Goal: Check status: Check status

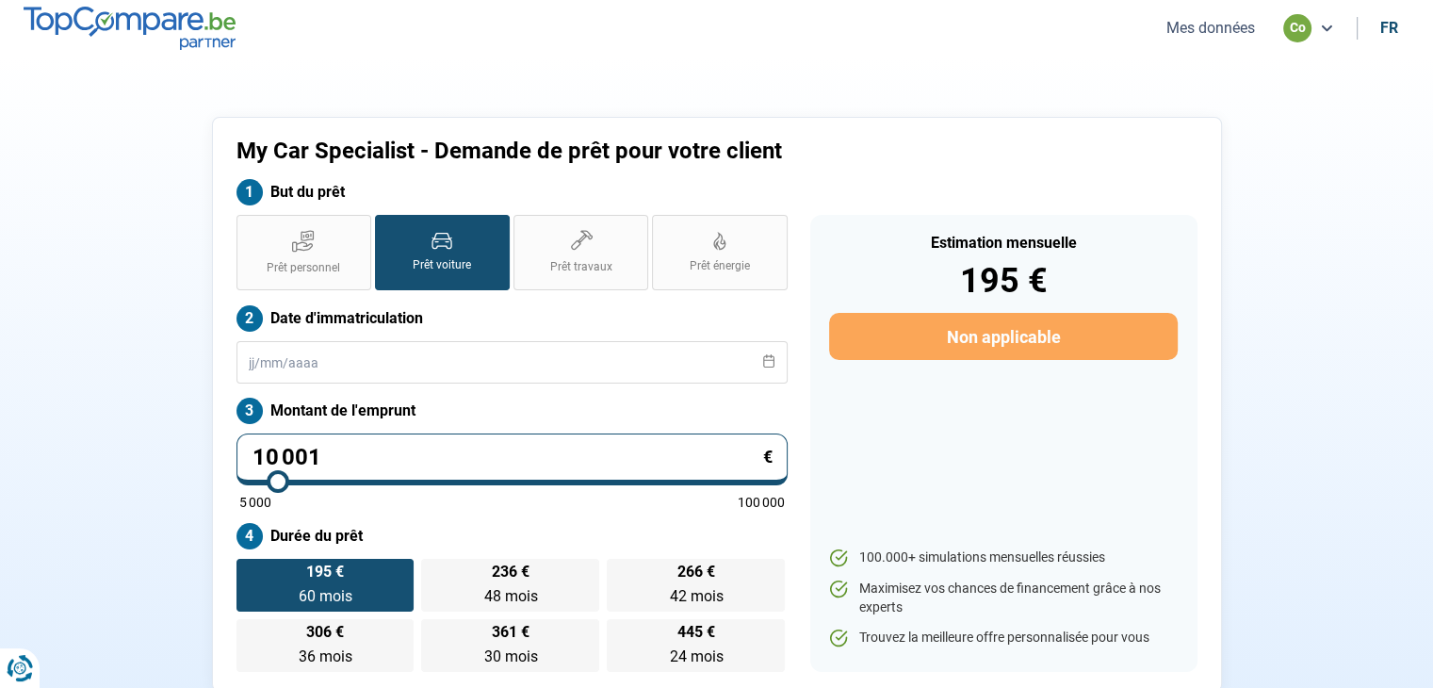
click at [1213, 37] on button "Mes données" at bounding box center [1211, 28] width 100 height 20
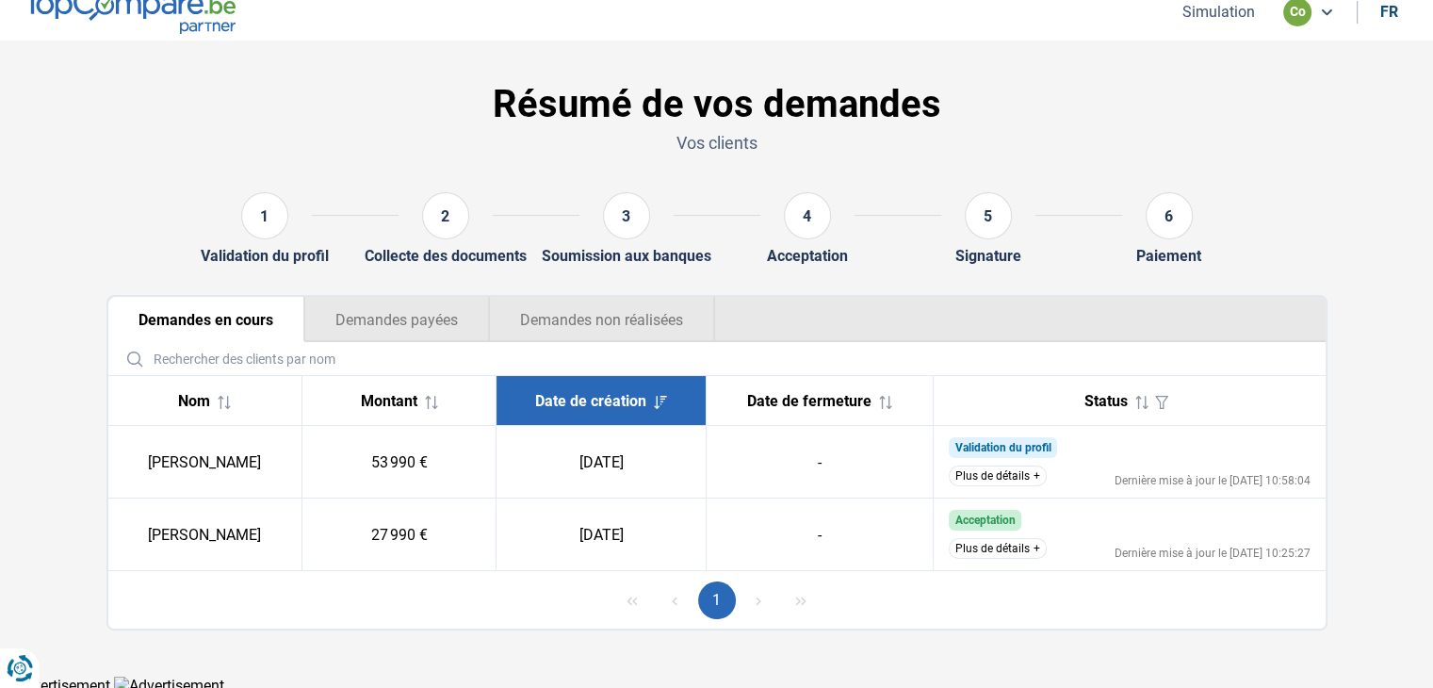
scroll to position [21, 0]
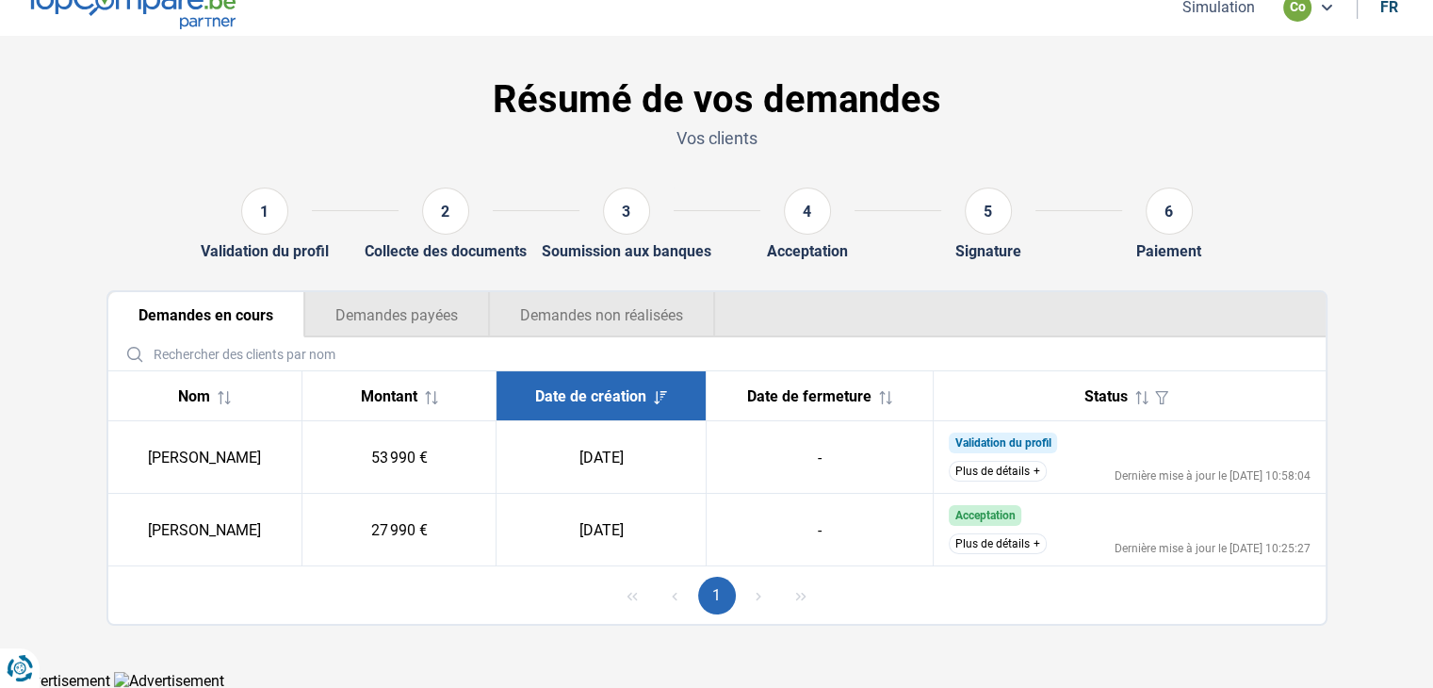
click at [983, 466] on button "Plus de détails" at bounding box center [998, 471] width 98 height 21
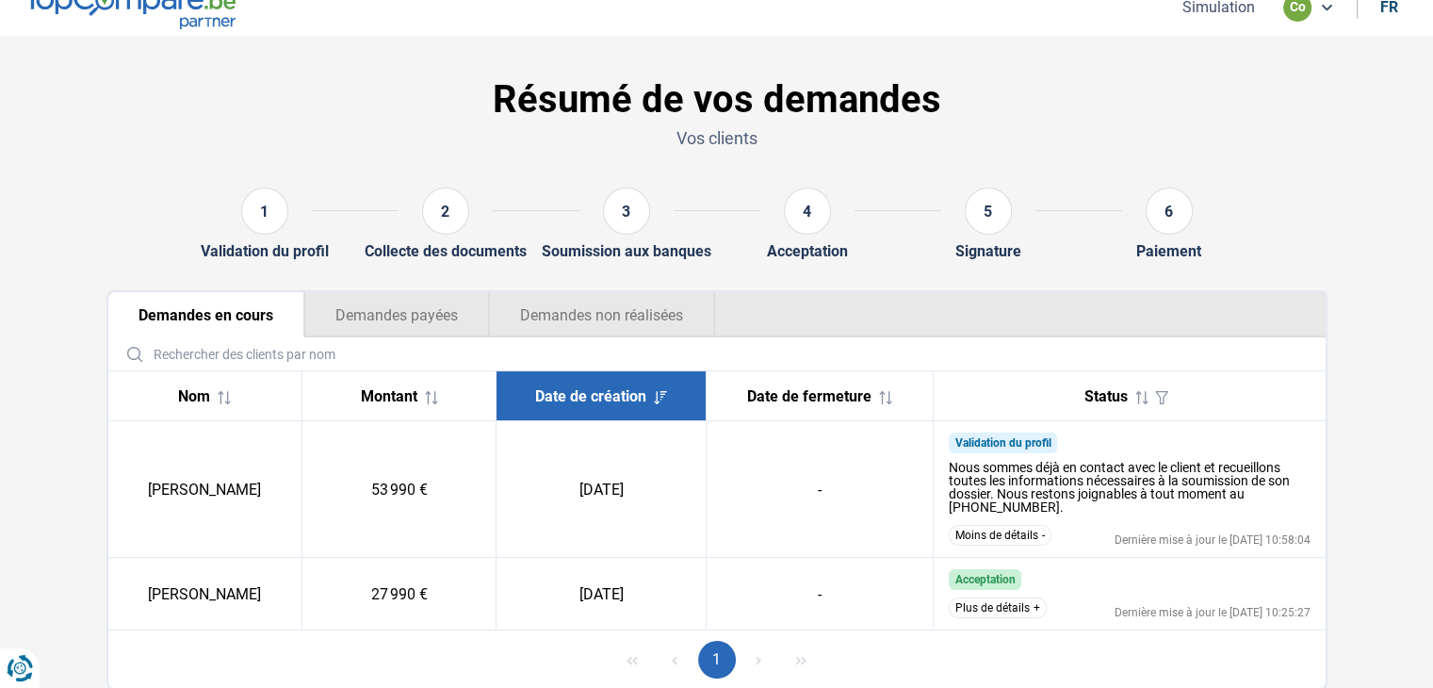
drag, startPoint x: 974, startPoint y: 529, endPoint x: 874, endPoint y: 450, distance: 126.8
click at [973, 530] on button "Moins de détails" at bounding box center [1000, 535] width 103 height 21
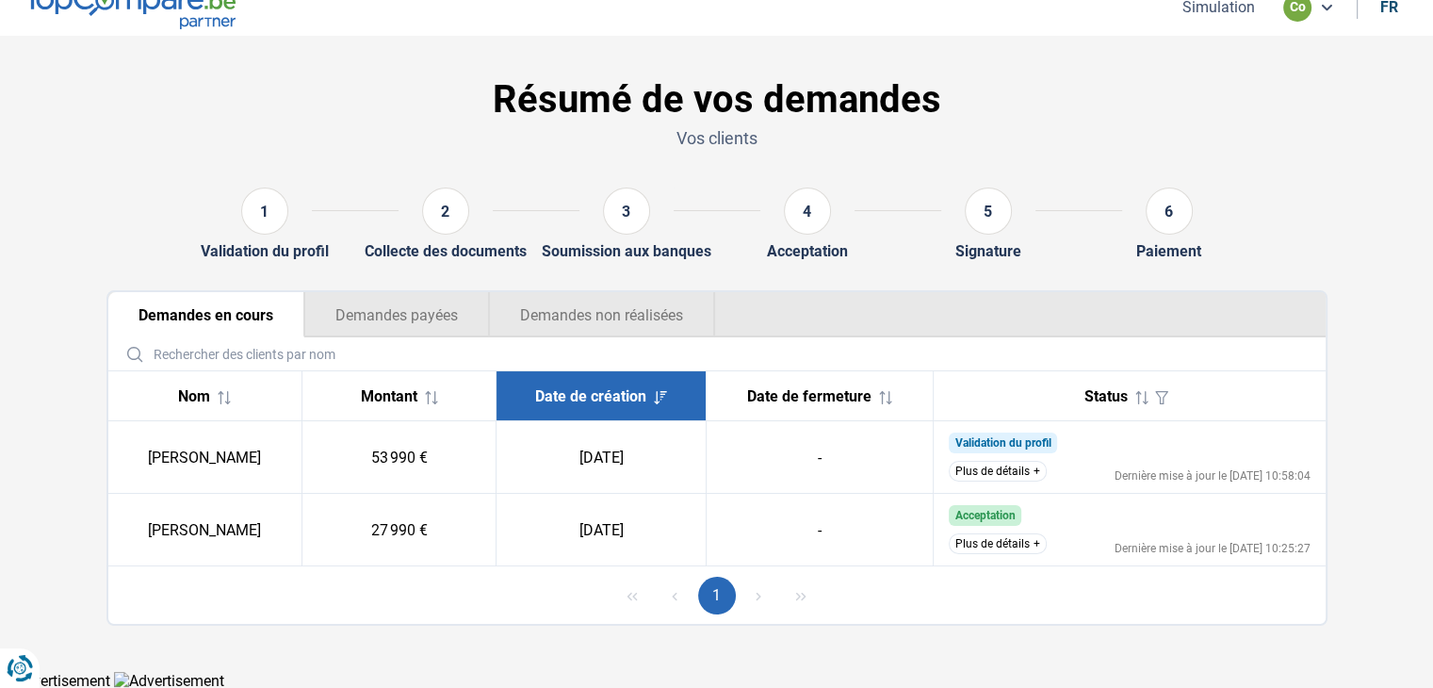
click at [372, 312] on button "Demandes payées" at bounding box center [396, 314] width 185 height 45
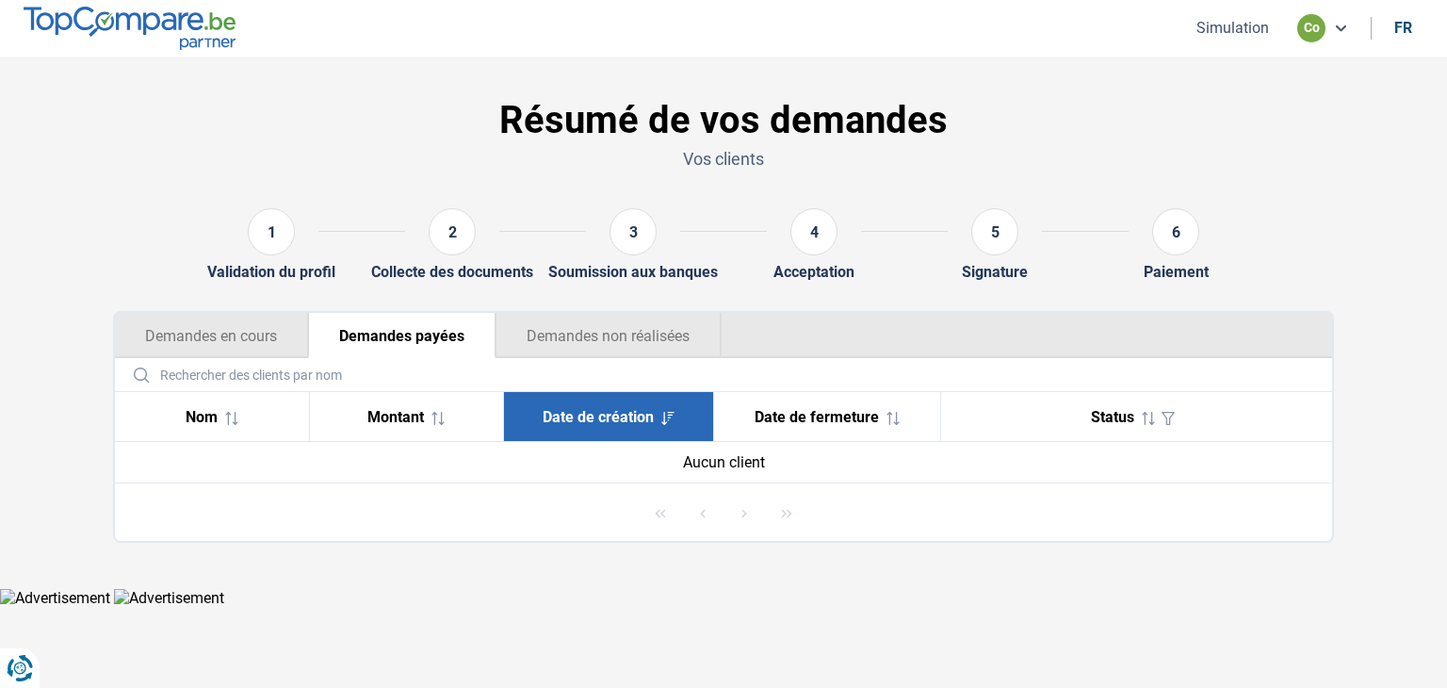
click at [596, 332] on button "Demandes non réalisées" at bounding box center [609, 335] width 226 height 45
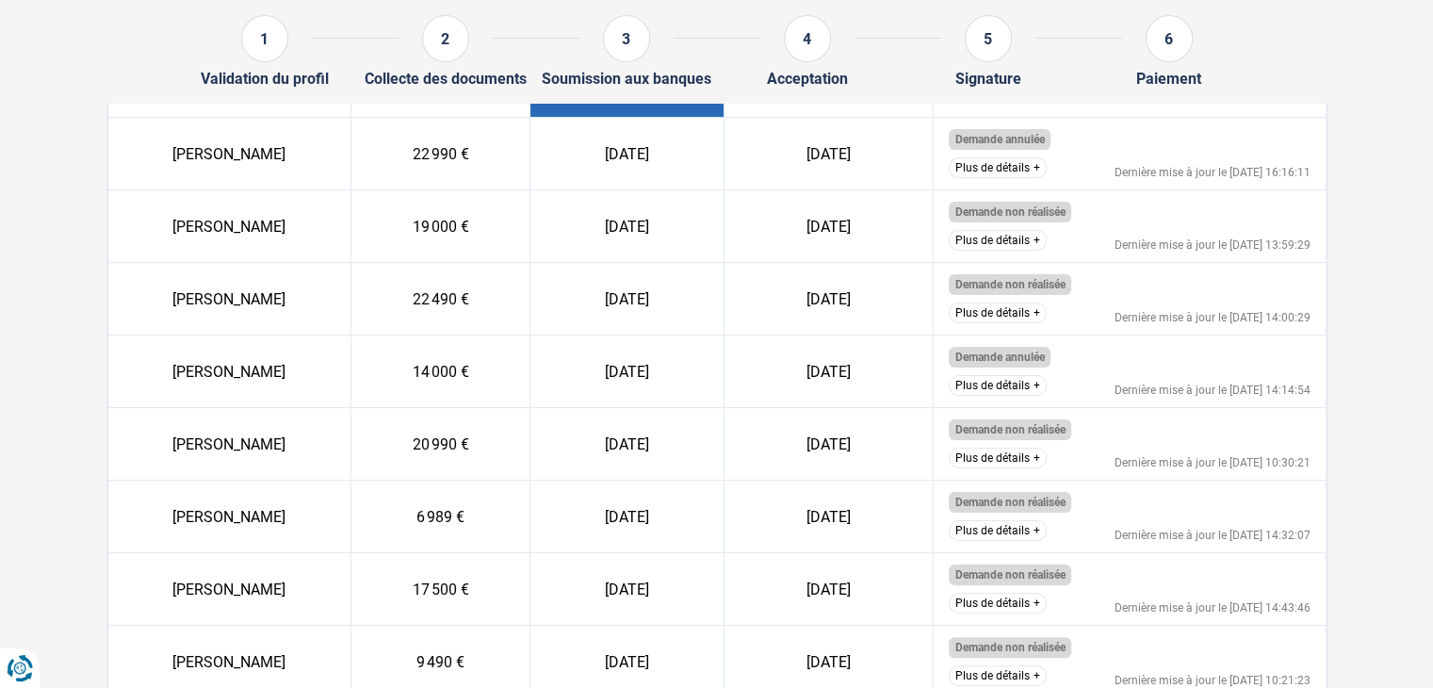
scroll to position [283, 0]
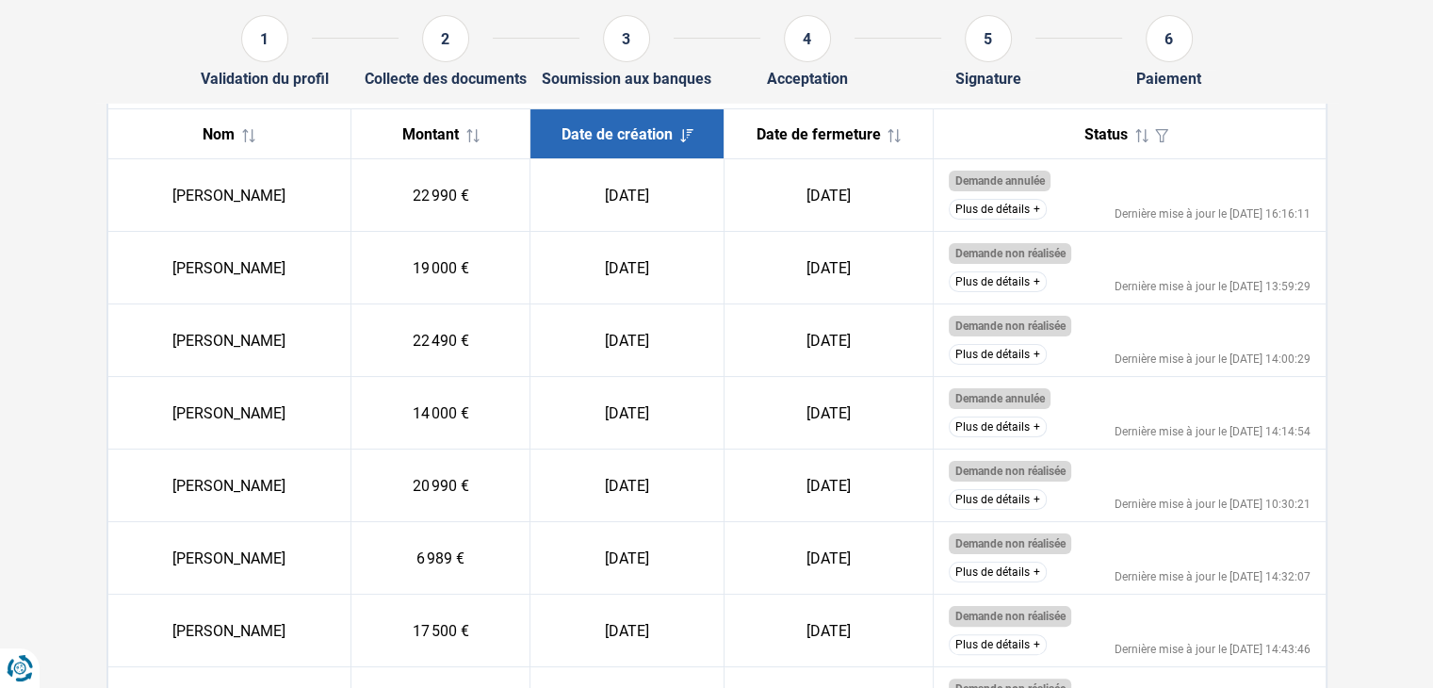
click at [993, 348] on button "Plus de détails" at bounding box center [998, 354] width 98 height 21
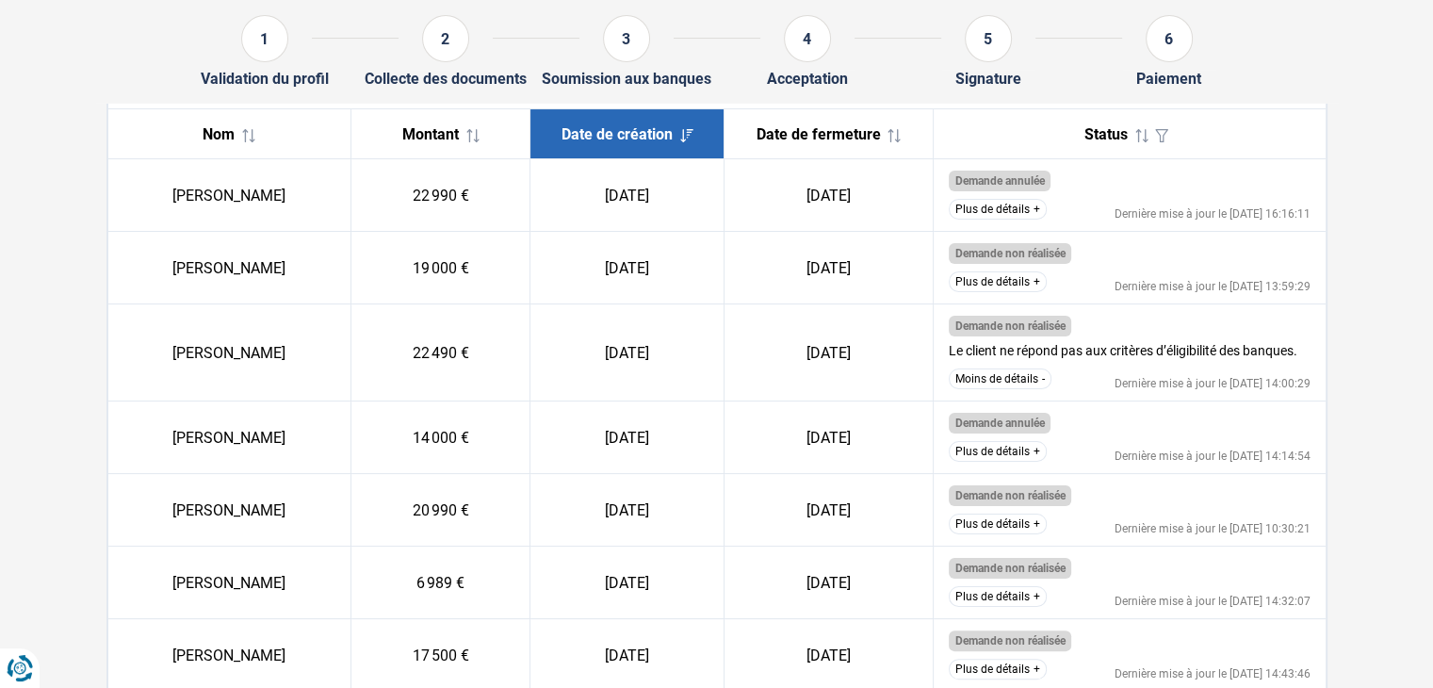
click at [995, 281] on button "Plus de détails" at bounding box center [998, 281] width 98 height 21
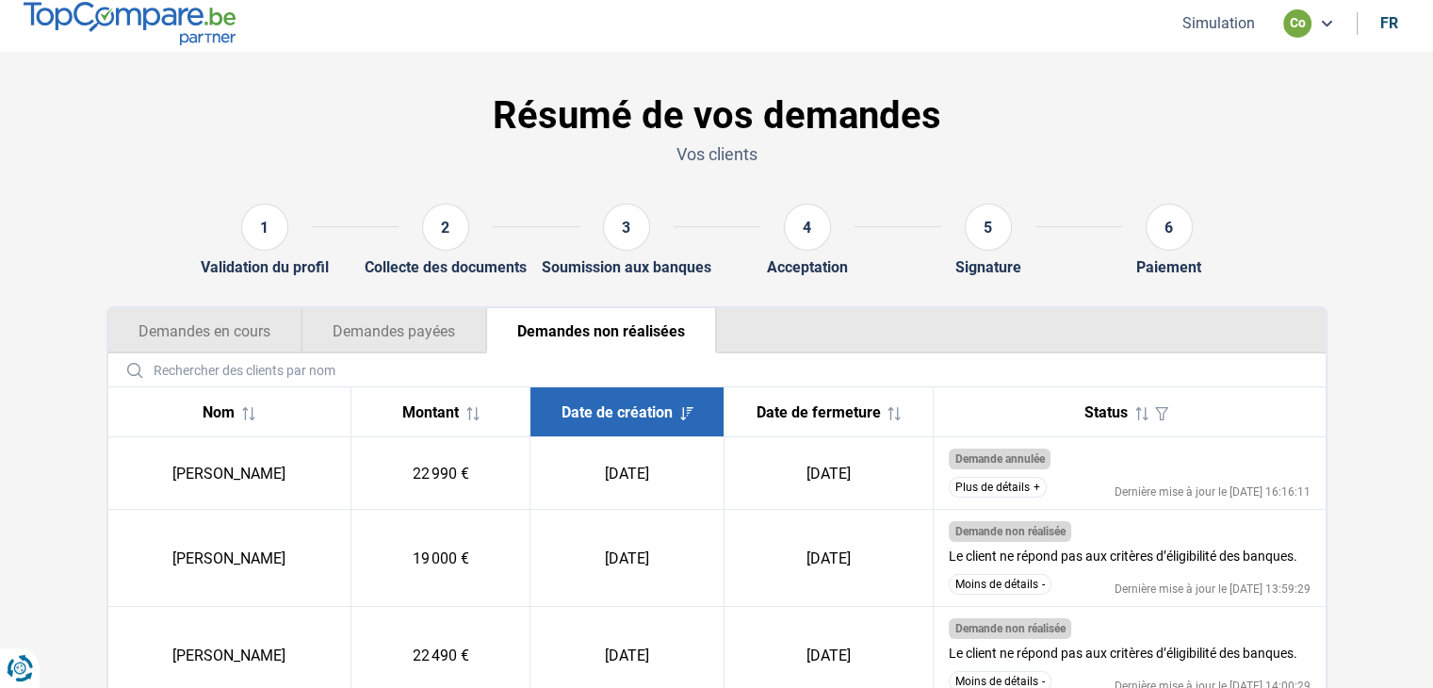
scroll to position [0, 0]
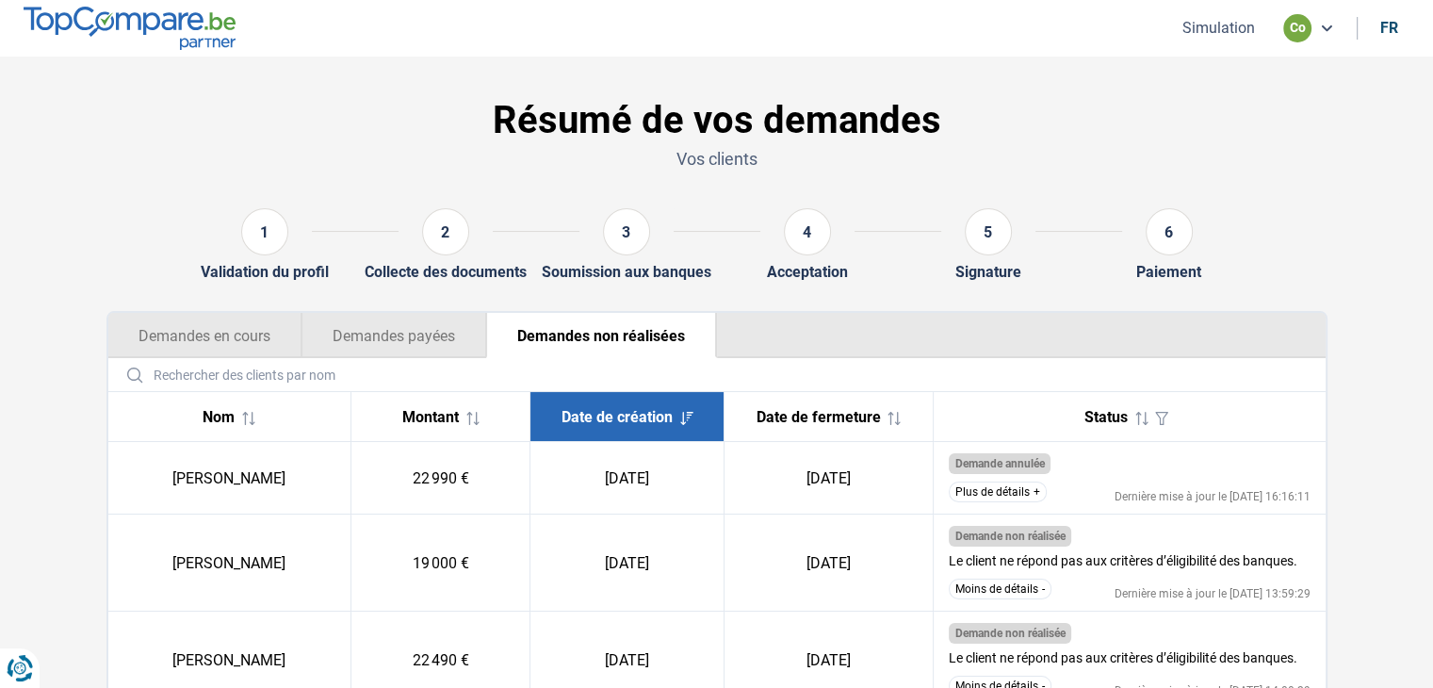
click at [451, 243] on div "2" at bounding box center [445, 231] width 47 height 47
click at [446, 232] on div "2" at bounding box center [445, 231] width 47 height 47
click at [219, 329] on button "Demandes en cours" at bounding box center [204, 335] width 193 height 45
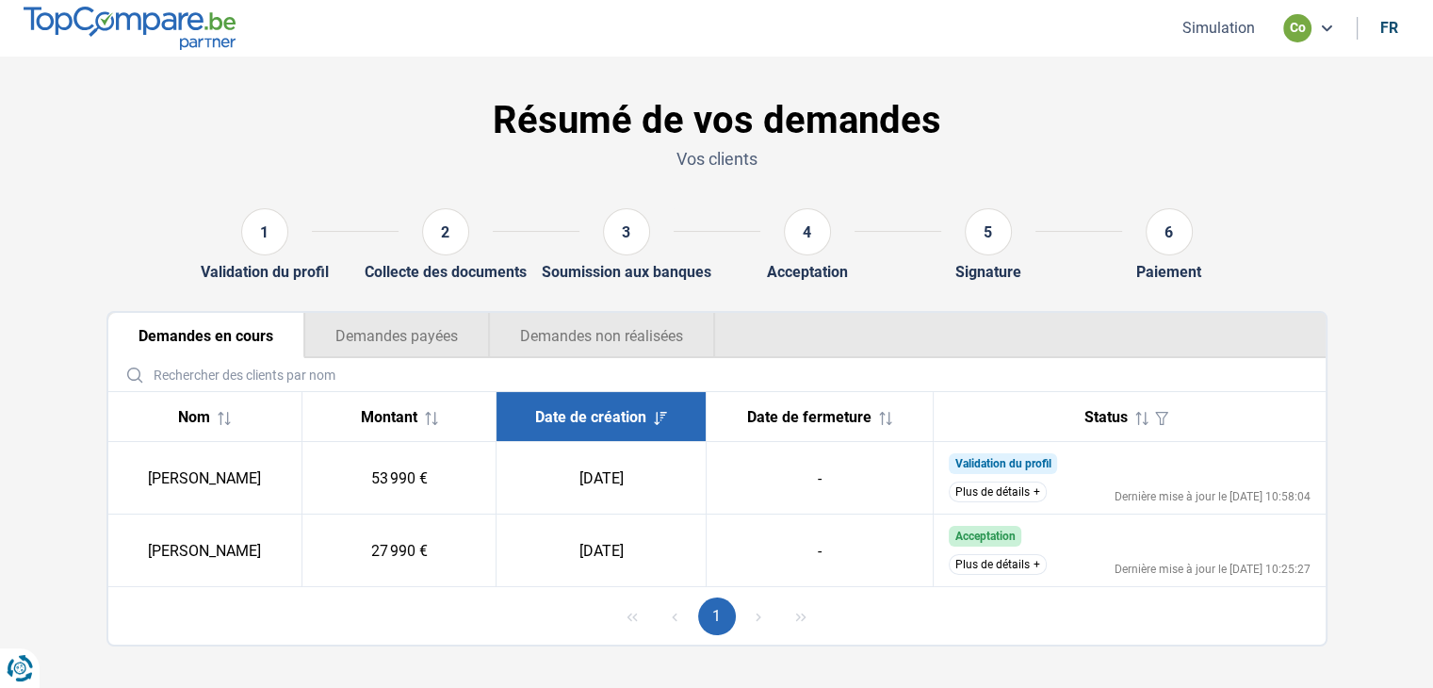
click at [989, 566] on button "Plus de détails" at bounding box center [998, 564] width 98 height 21
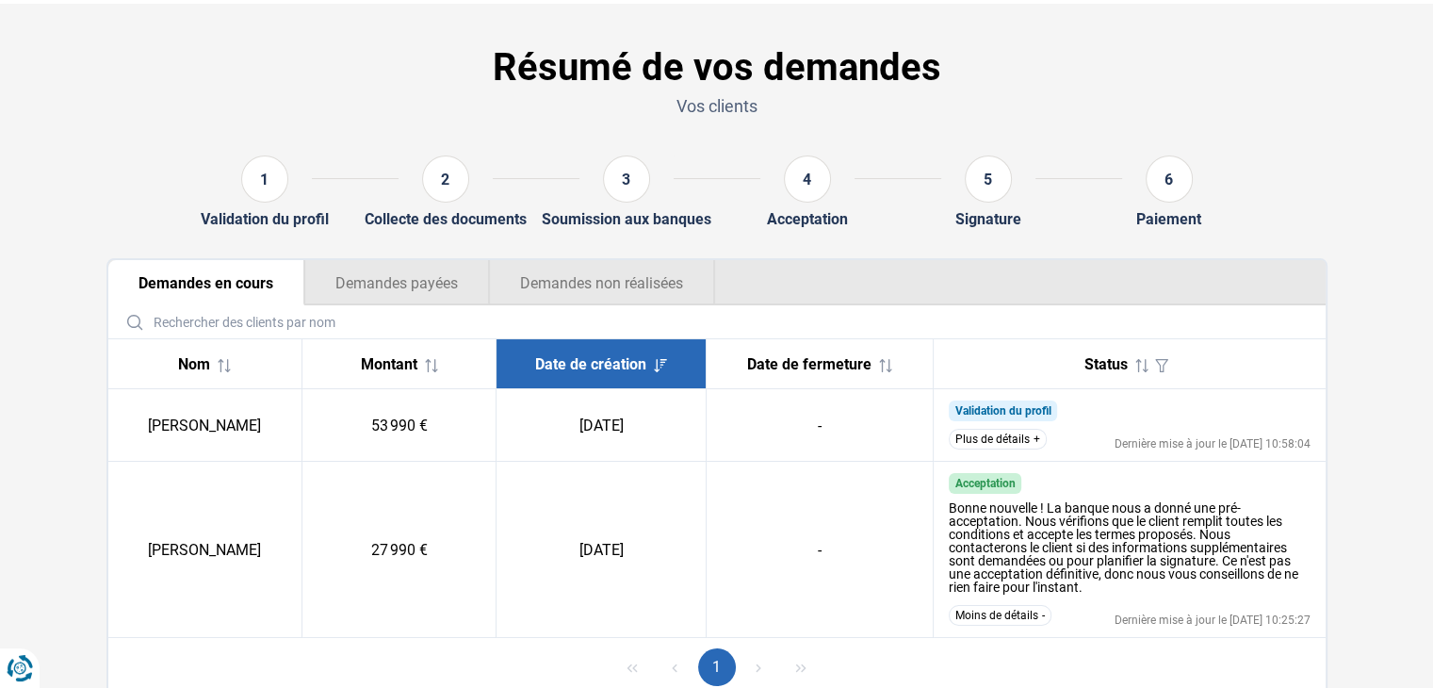
scroll to position [94, 0]
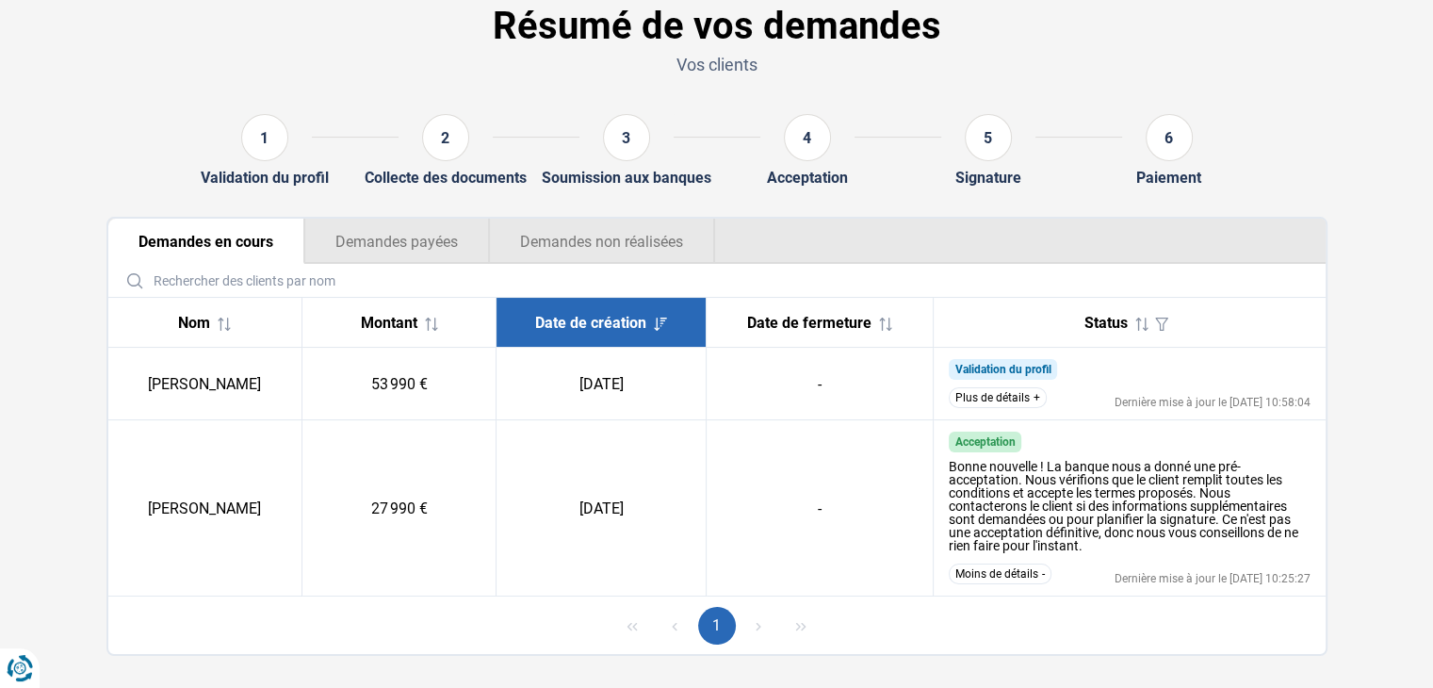
click at [1077, 490] on div "Bonne nouvelle ! La banque nous a donné une pré-acceptation. Nous vérifions que…" at bounding box center [1130, 506] width 362 height 92
click at [970, 402] on button "Plus de détails" at bounding box center [998, 397] width 98 height 21
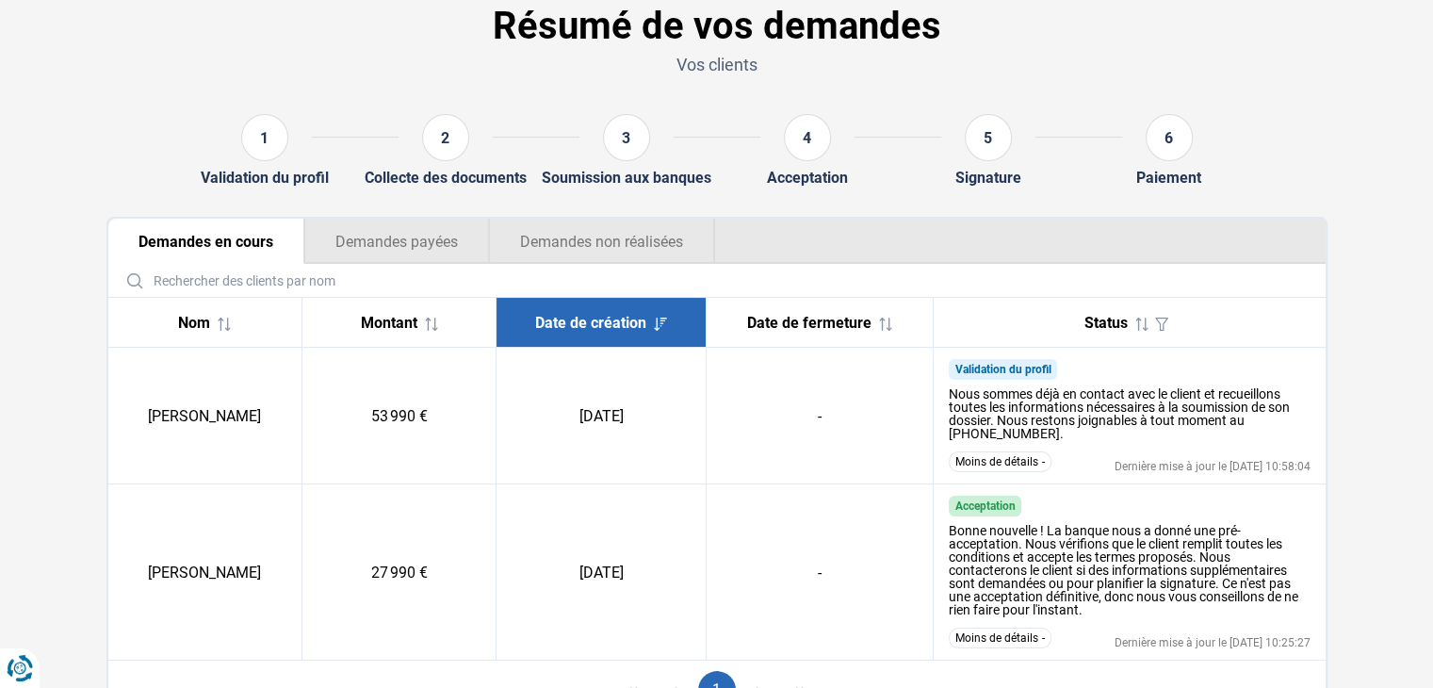
click at [577, 253] on button "Demandes non réalisées" at bounding box center [602, 241] width 226 height 45
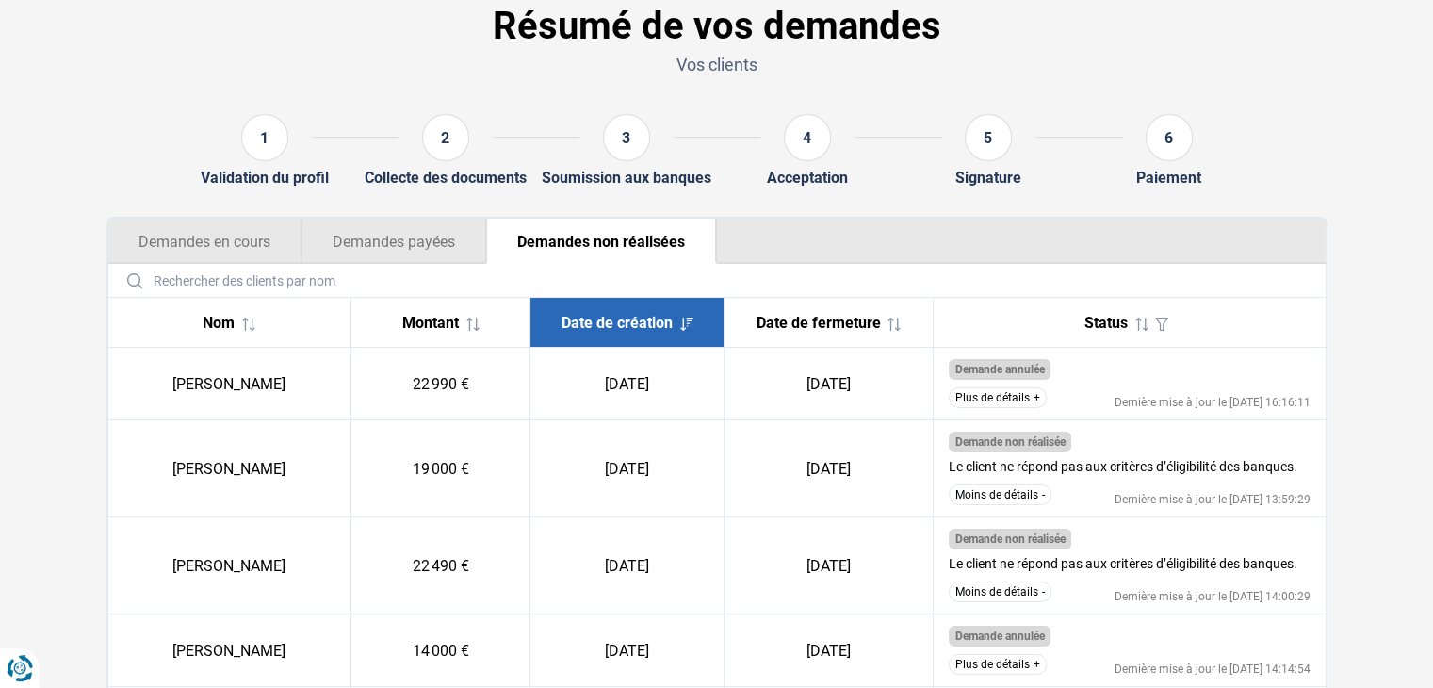
click at [373, 248] on button "Demandes payées" at bounding box center [393, 241] width 185 height 45
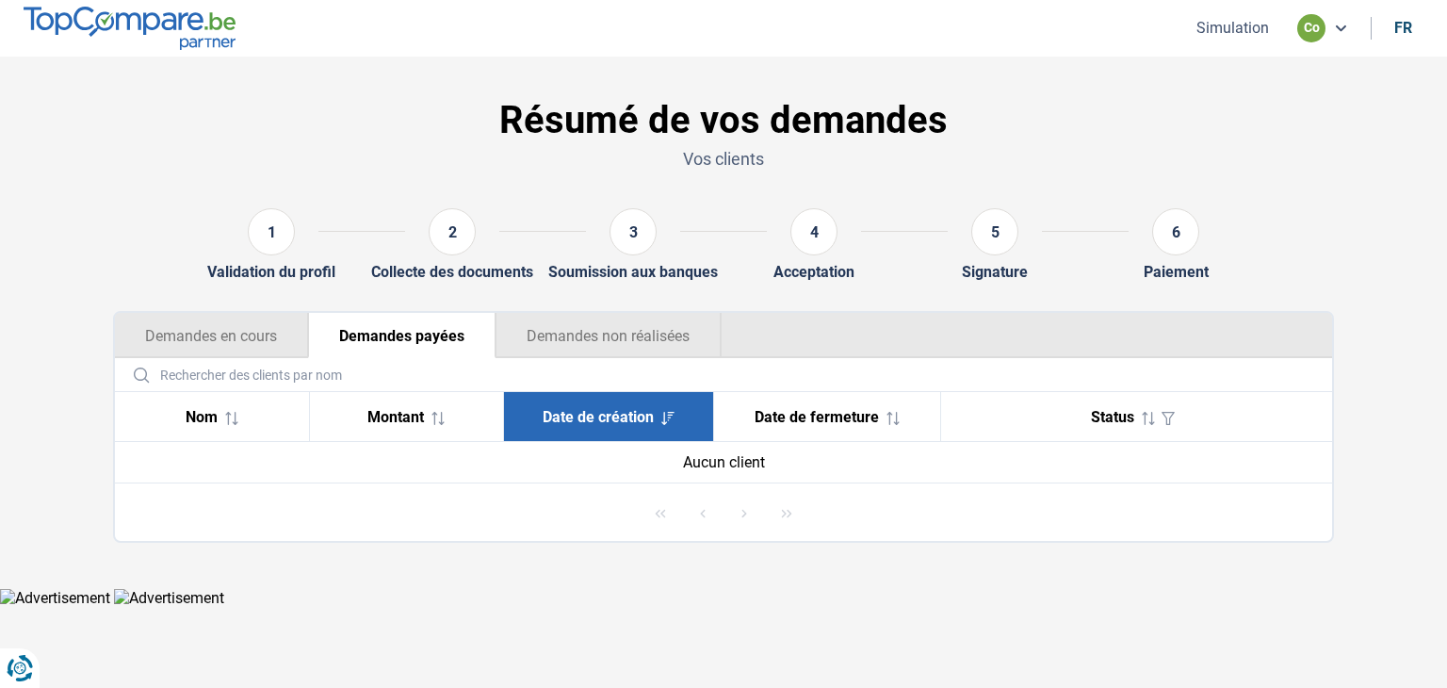
click at [209, 336] on button "Demandes en cours" at bounding box center [211, 335] width 193 height 45
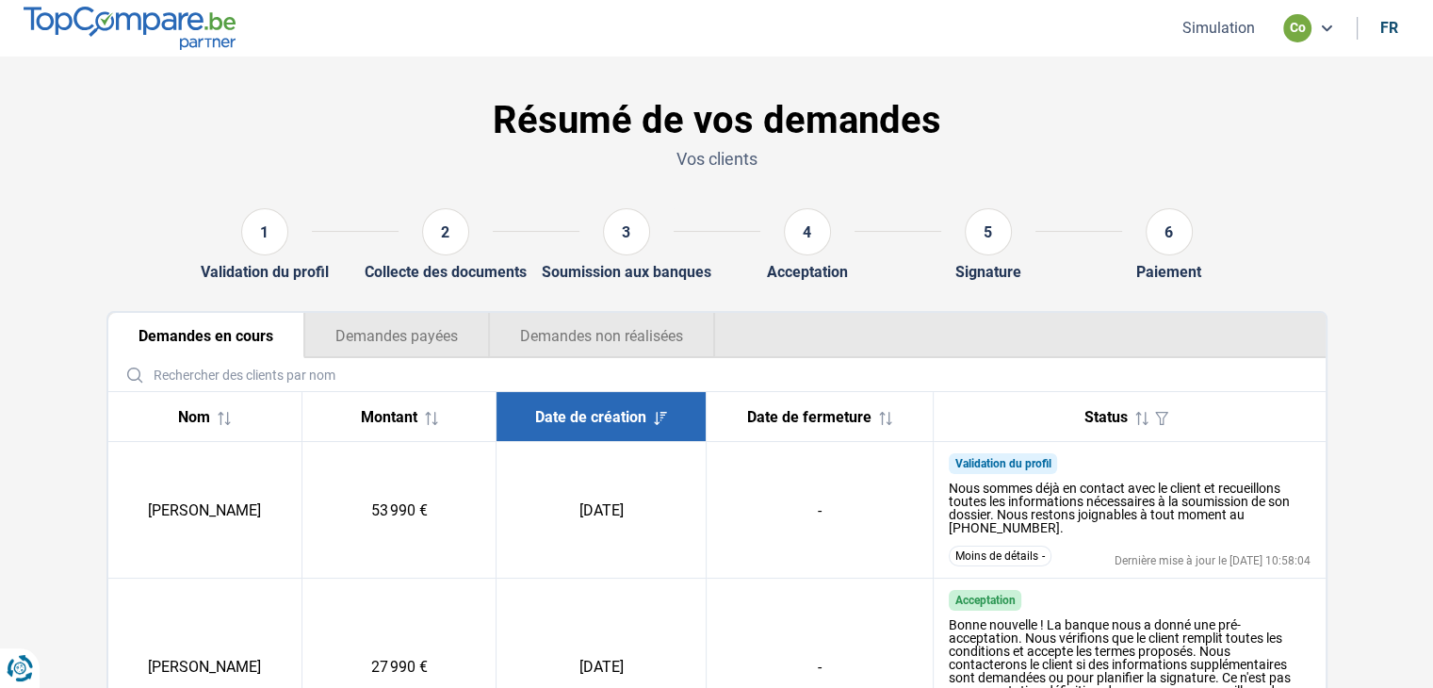
click at [609, 333] on button "Demandes non réalisées" at bounding box center [602, 335] width 226 height 45
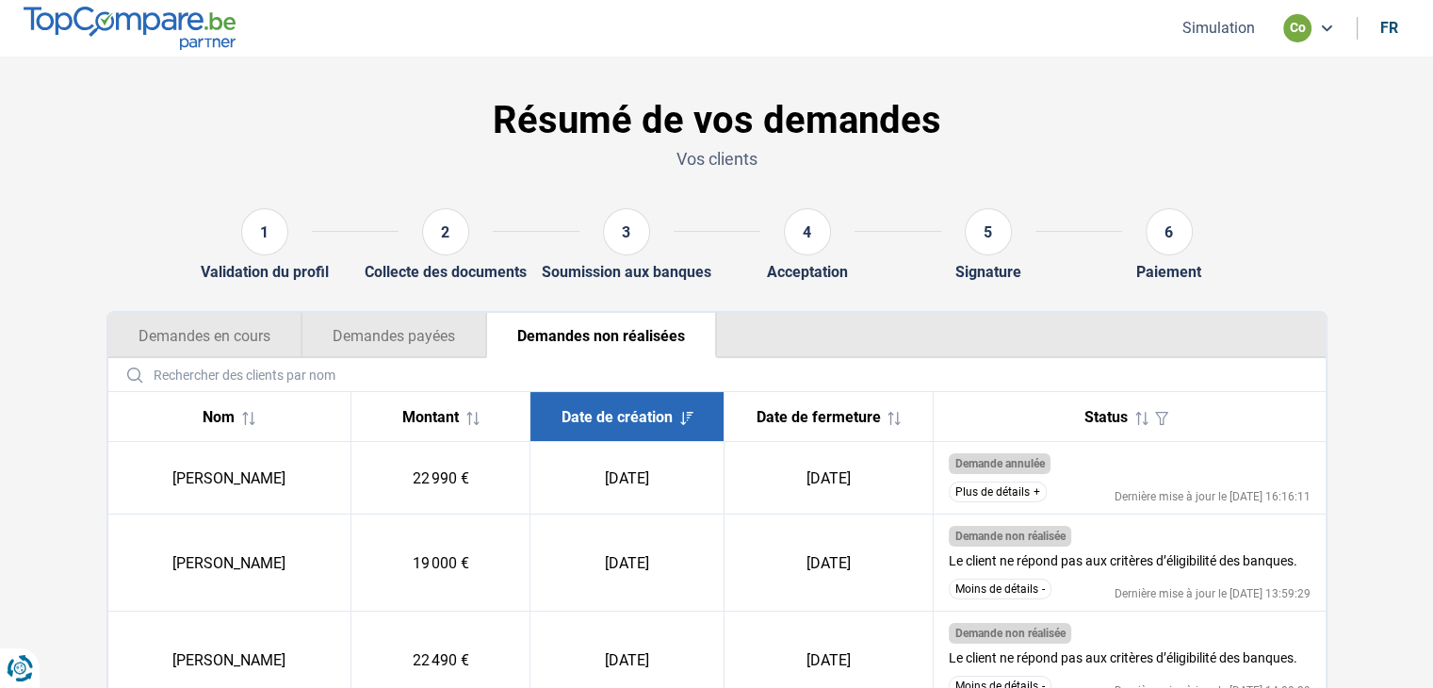
click at [992, 492] on button "Plus de détails" at bounding box center [998, 491] width 98 height 21
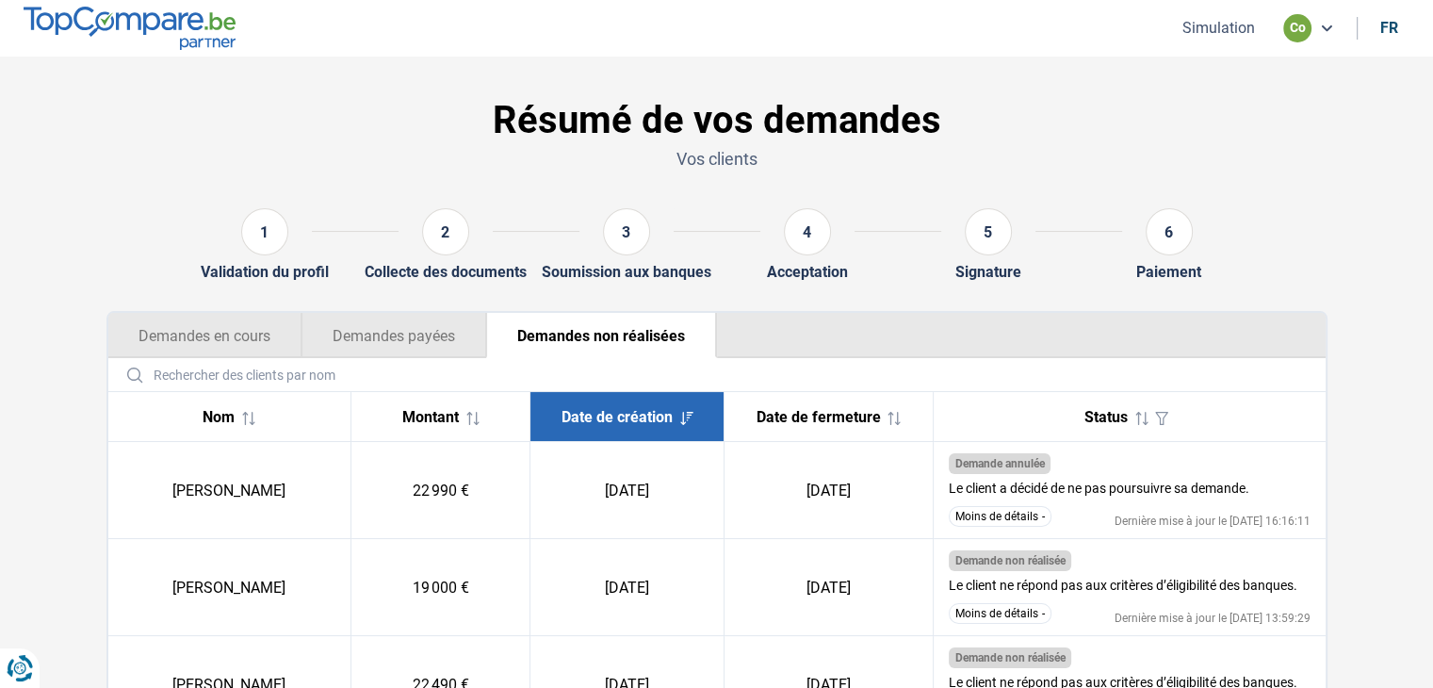
click at [223, 330] on button "Demandes en cours" at bounding box center [204, 335] width 193 height 45
